Goal: Task Accomplishment & Management: Complete application form

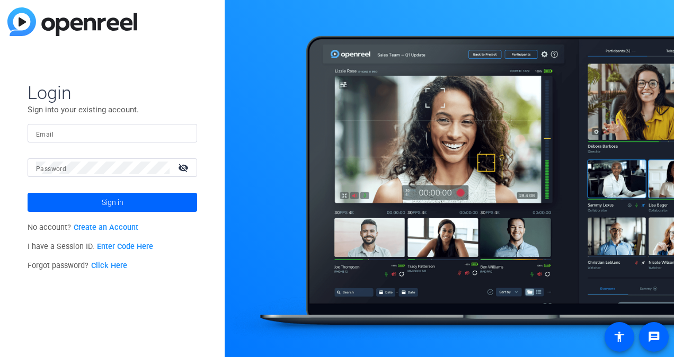
click at [111, 226] on link "Create an Account" at bounding box center [106, 227] width 65 height 9
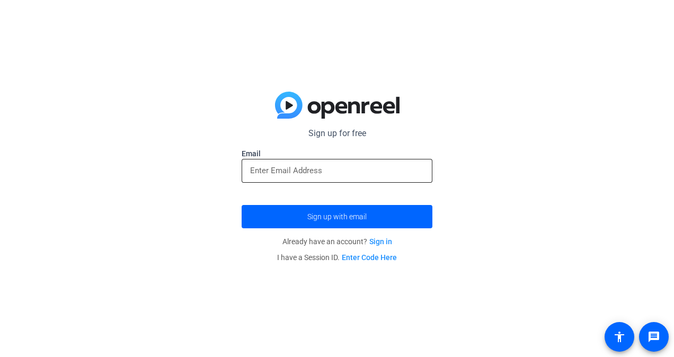
click at [287, 168] on input "email" at bounding box center [337, 170] width 174 height 13
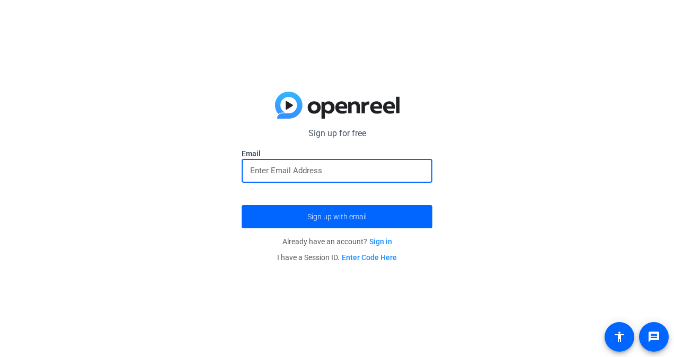
type input "wilaneb@glcu.org"
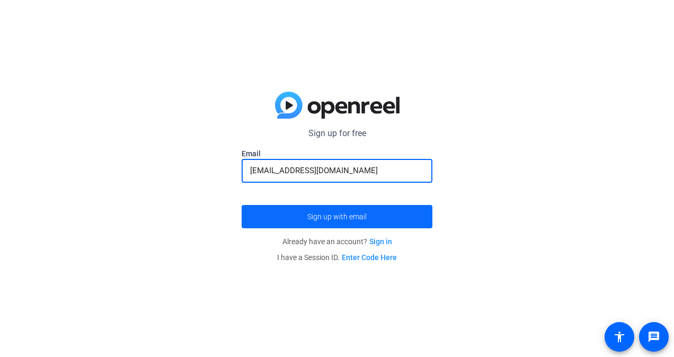
click at [290, 217] on span "submit" at bounding box center [337, 216] width 191 height 25
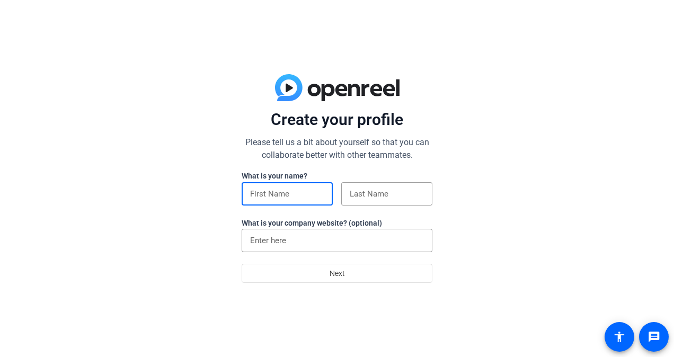
click at [287, 197] on input at bounding box center [287, 194] width 74 height 13
type input "Wilane"
type input "[PERSON_NAME]"
click at [349, 243] on input "Great Lakes Credit Union" at bounding box center [337, 240] width 174 height 13
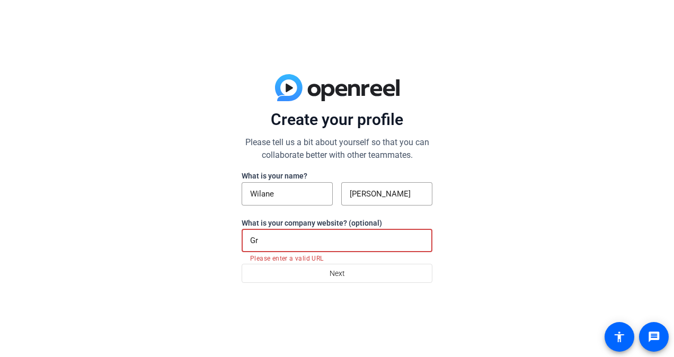
type input "G"
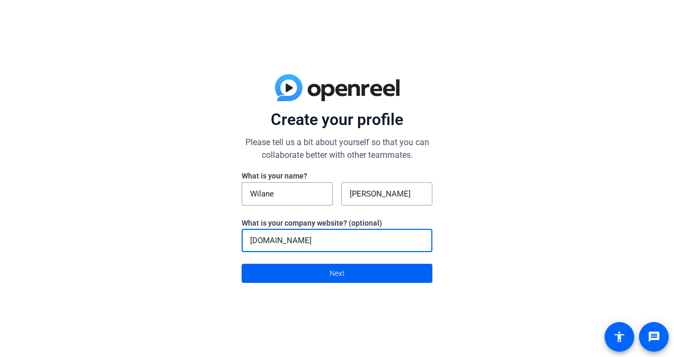
type input "[DOMAIN_NAME]"
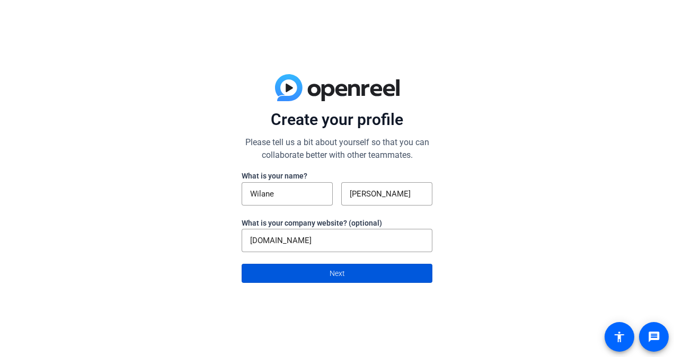
click at [337, 269] on span "Next" at bounding box center [337, 273] width 15 height 20
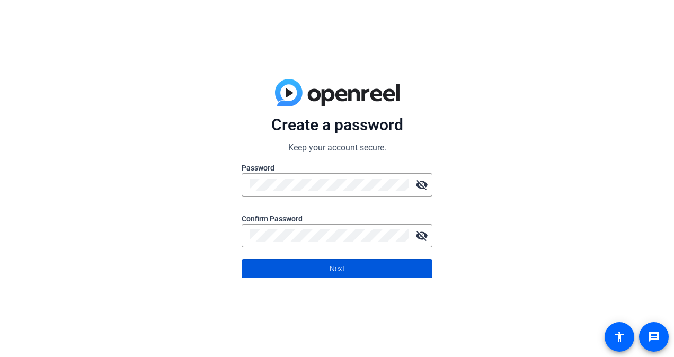
click at [337, 269] on span "Next" at bounding box center [337, 269] width 15 height 20
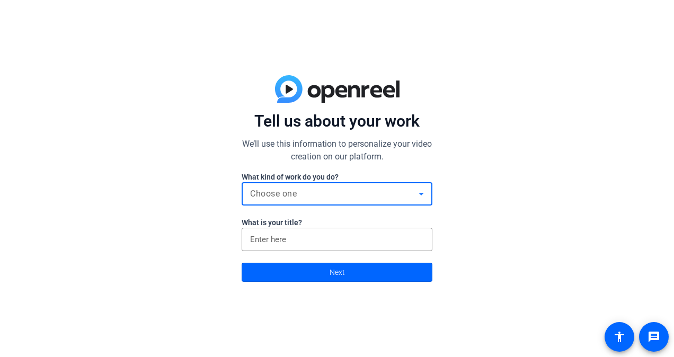
click at [366, 191] on div "Choose one" at bounding box center [334, 194] width 169 height 13
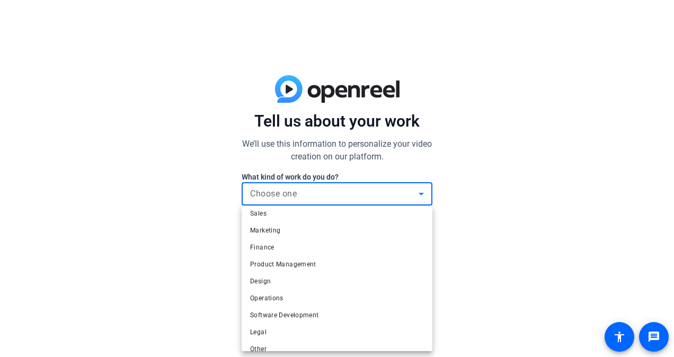
scroll to position [32, 0]
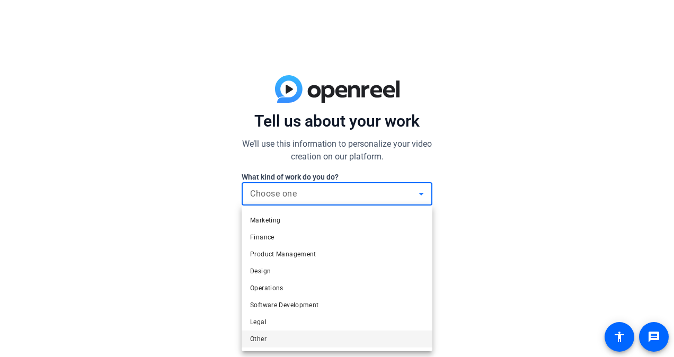
click at [341, 341] on mat-option "Other" at bounding box center [337, 339] width 191 height 17
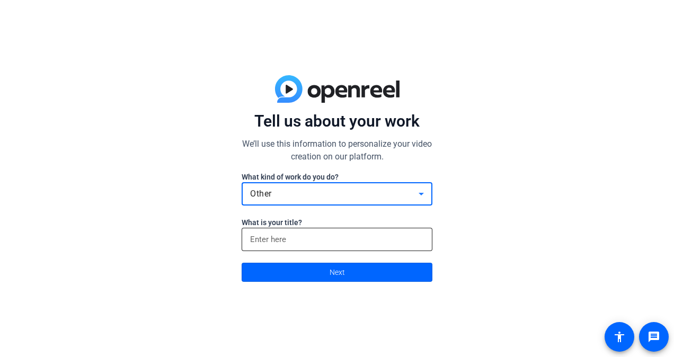
click at [345, 239] on input at bounding box center [337, 239] width 174 height 13
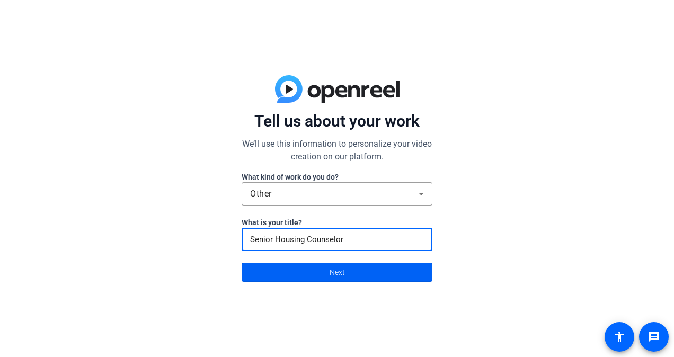
type input "Senior Housing Counselor"
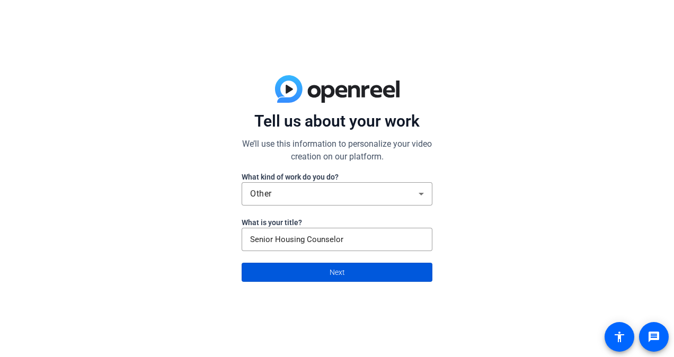
click at [339, 269] on span "Next" at bounding box center [337, 272] width 15 height 20
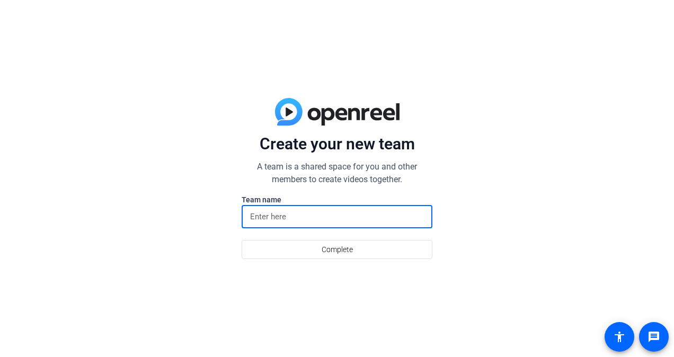
click at [349, 217] on input at bounding box center [337, 216] width 174 height 13
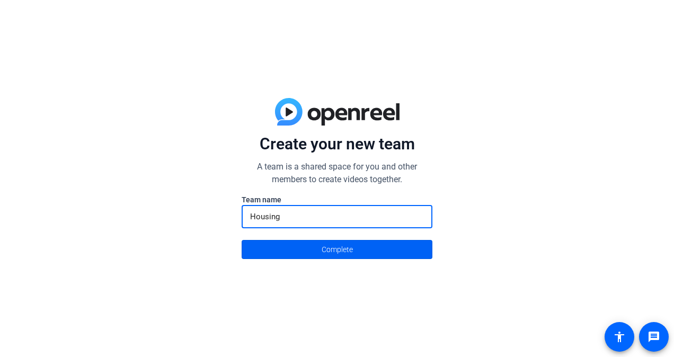
type input "Housing"
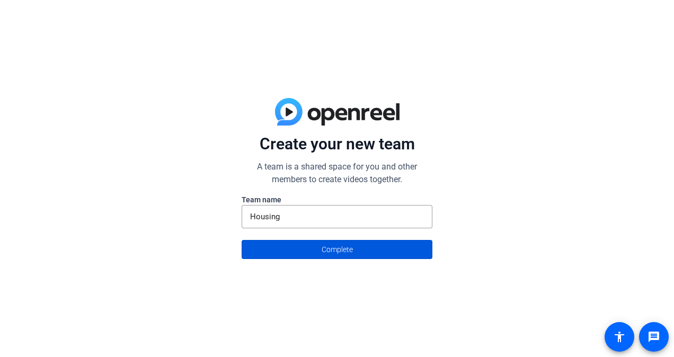
click at [340, 254] on span "Complete" at bounding box center [337, 250] width 31 height 20
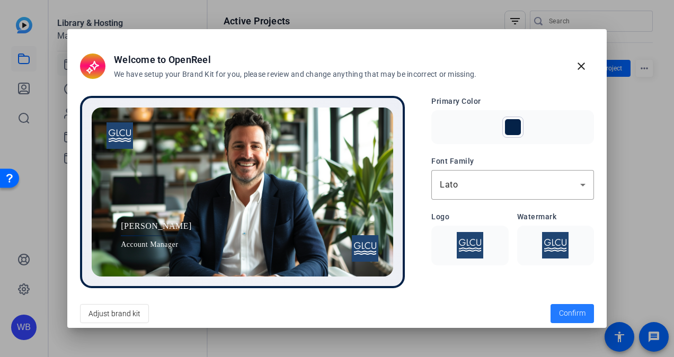
click at [566, 308] on span "Confirm" at bounding box center [572, 313] width 27 height 11
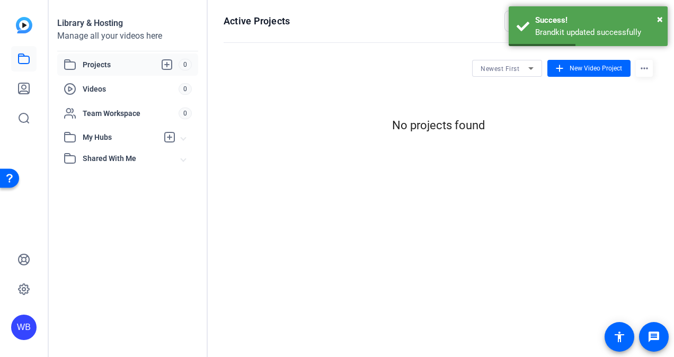
click at [103, 155] on span "Shared With Me" at bounding box center [132, 158] width 99 height 11
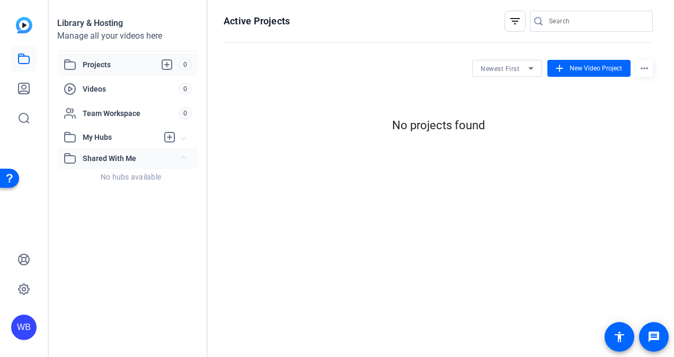
click at [70, 160] on icon at bounding box center [70, 158] width 13 height 13
click at [98, 136] on span "My Hubs" at bounding box center [120, 137] width 75 height 11
click at [127, 154] on span "Shared With Me" at bounding box center [132, 158] width 99 height 11
